Goal: Task Accomplishment & Management: Use online tool/utility

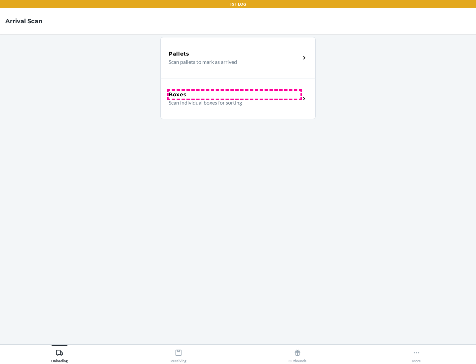
click at [235, 95] on div "Boxes" at bounding box center [235, 95] width 132 height 8
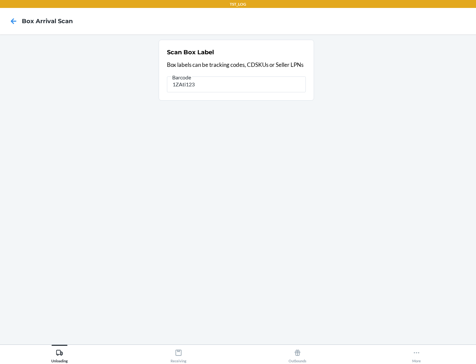
type input "1ZAti123"
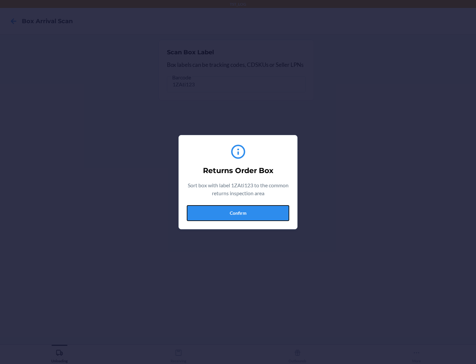
click at [238, 213] on button "Confirm" at bounding box center [238, 213] width 103 height 16
